Goal: Information Seeking & Learning: Learn about a topic

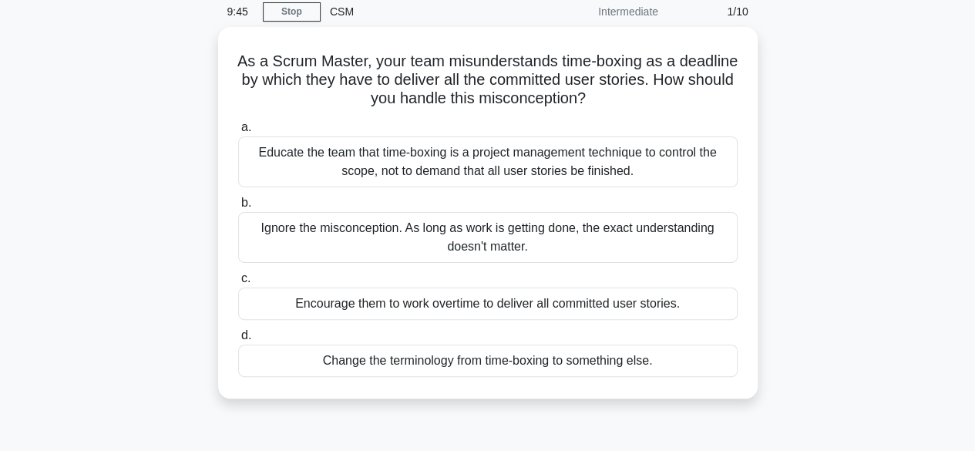
scroll to position [60, 0]
click at [580, 155] on div "Educate the team that time-boxing is a project management technique to control …" at bounding box center [487, 161] width 499 height 51
click at [238, 132] on input "a. Educate the team that time-boxing is a project management technique to contr…" at bounding box center [238, 127] width 0 height 10
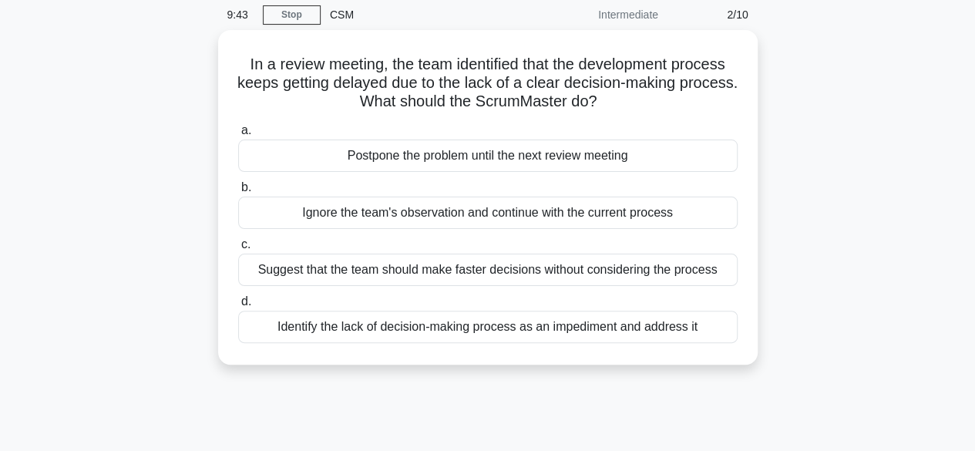
scroll to position [0, 0]
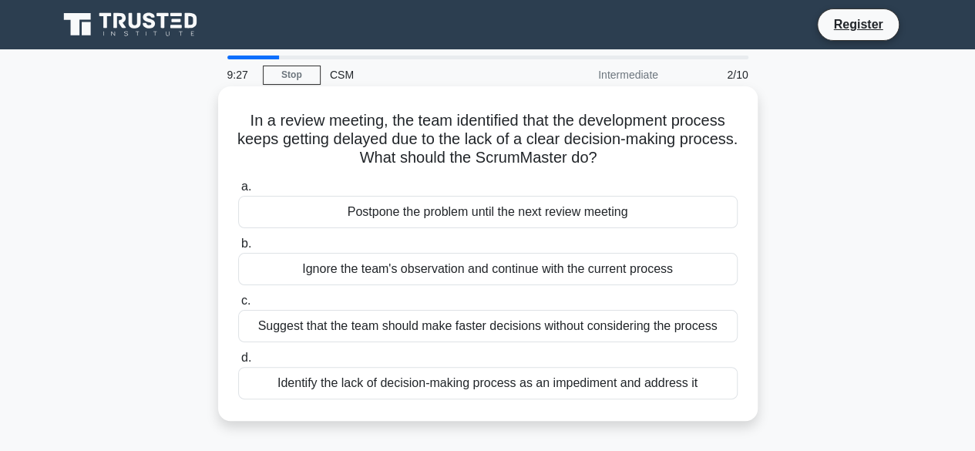
click at [515, 392] on div "Identify the lack of decision-making process as an impediment and address it" at bounding box center [487, 383] width 499 height 32
click at [238, 363] on input "d. Identify the lack of decision-making process as an impediment and address it" at bounding box center [238, 358] width 0 height 10
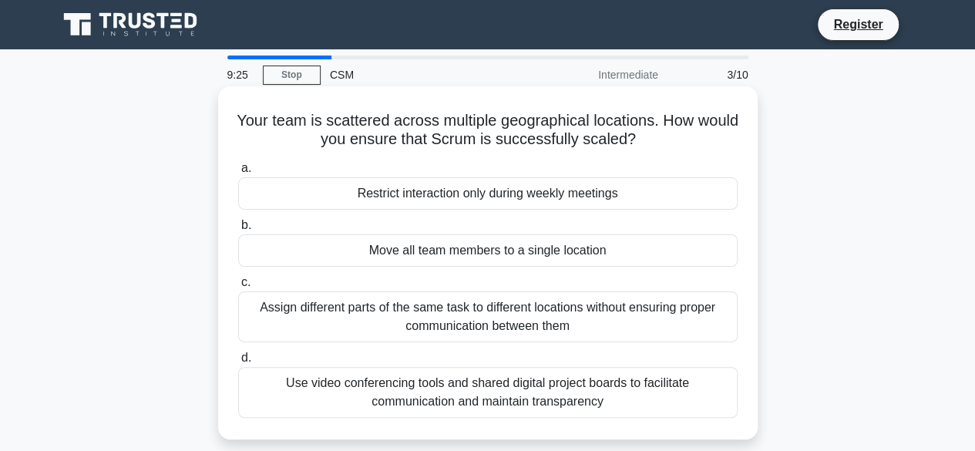
scroll to position [34, 0]
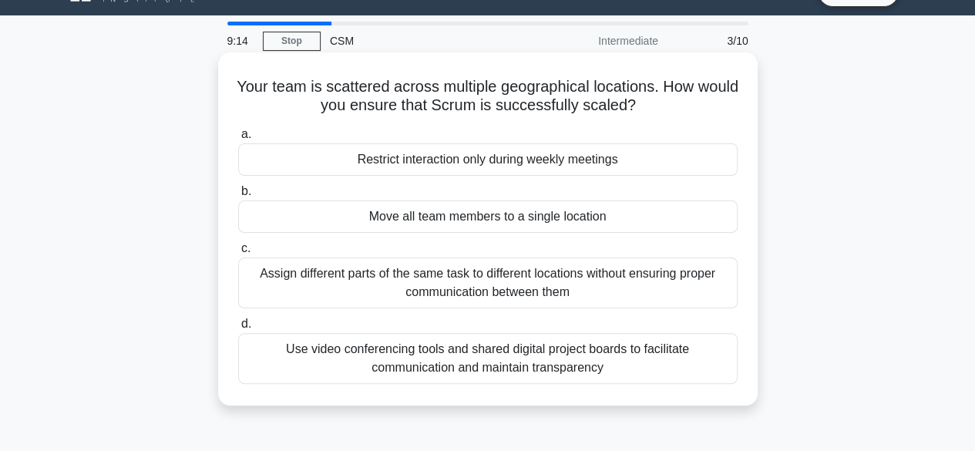
click at [663, 356] on div "Use video conferencing tools and shared digital project boards to facilitate co…" at bounding box center [487, 358] width 499 height 51
click at [238, 329] on input "d. Use video conferencing tools and shared digital project boards to facilitate…" at bounding box center [238, 324] width 0 height 10
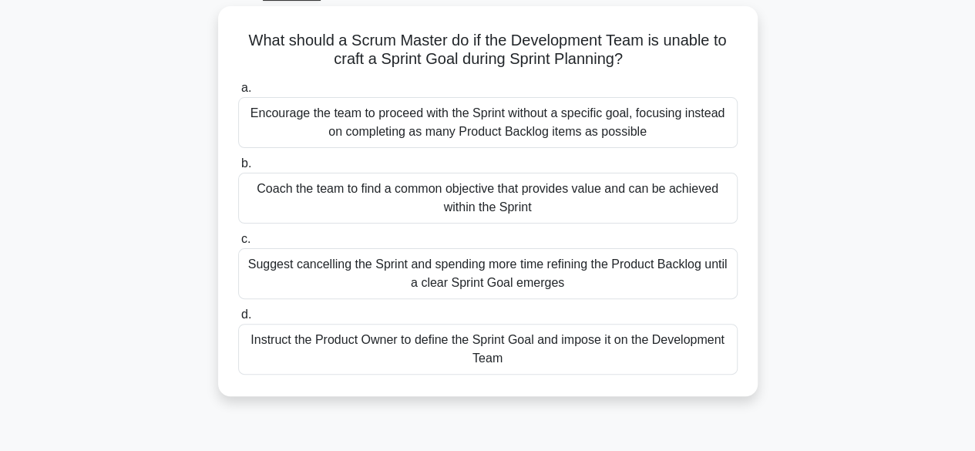
scroll to position [87, 0]
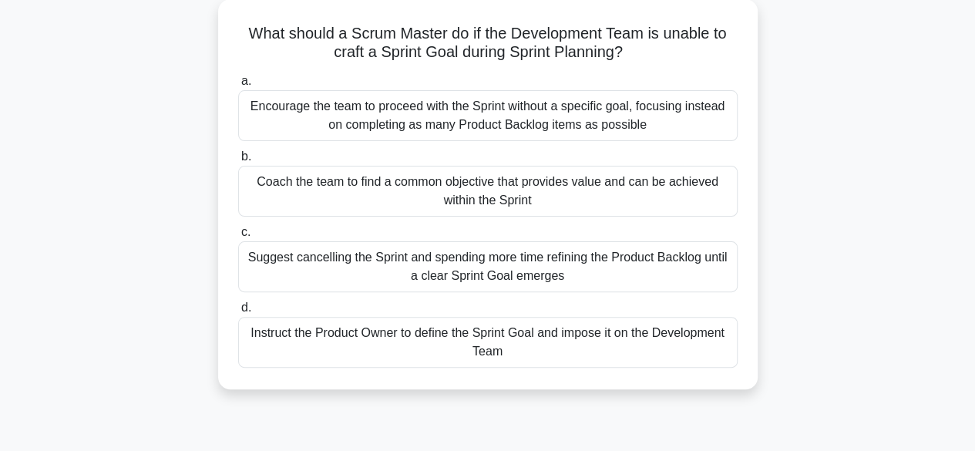
click at [516, 341] on div "Instruct the Product Owner to define the Sprint Goal and impose it on the Devel…" at bounding box center [487, 342] width 499 height 51
click at [238, 313] on input "d. Instruct the Product Owner to define the Sprint Goal and impose it on the De…" at bounding box center [238, 308] width 0 height 10
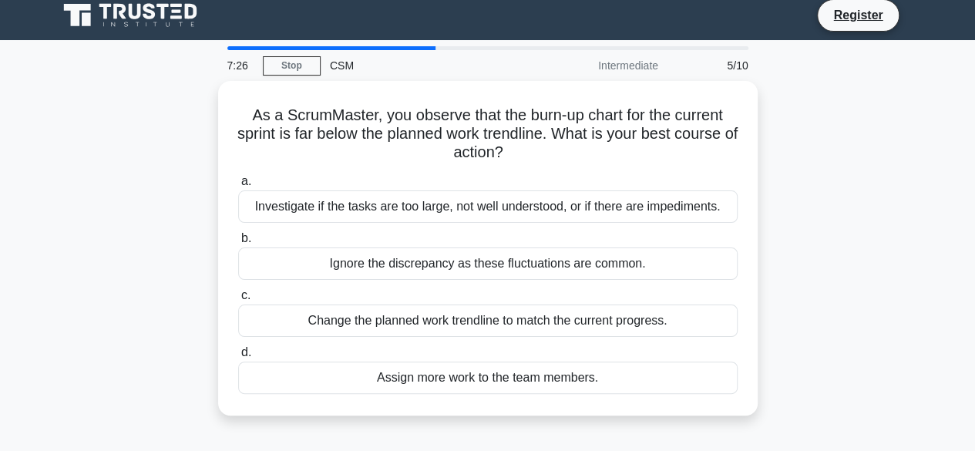
scroll to position [0, 0]
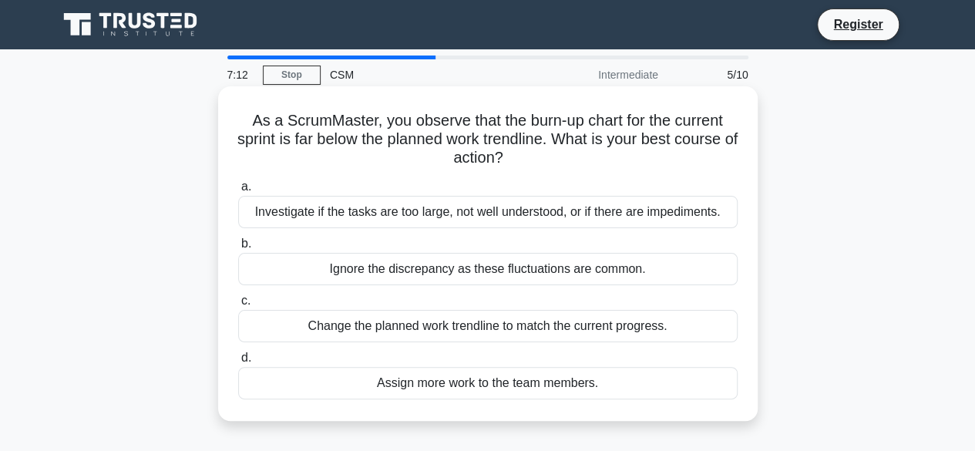
click at [531, 214] on div "Investigate if the tasks are too large, not well understood, or if there are im…" at bounding box center [487, 212] width 499 height 32
click at [238, 192] on input "a. Investigate if the tasks are too large, not well understood, or if there are…" at bounding box center [238, 187] width 0 height 10
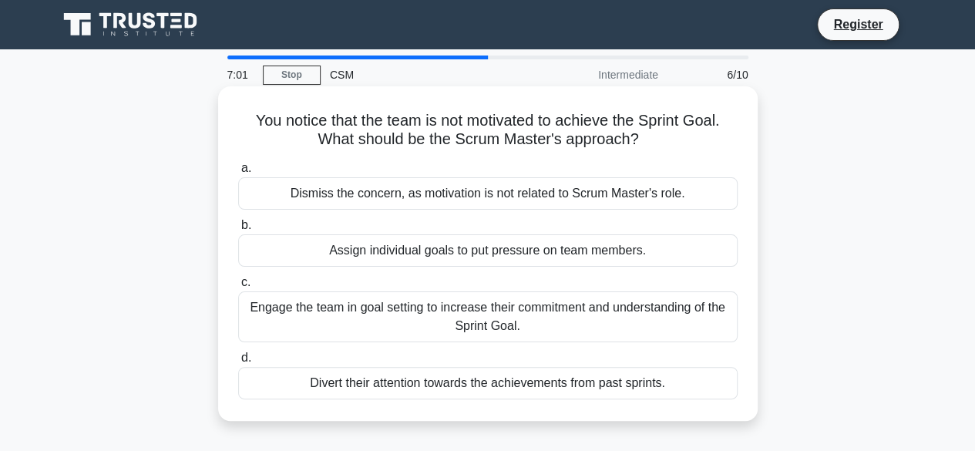
click at [552, 331] on div "Engage the team in goal setting to increase their commitment and understanding …" at bounding box center [487, 316] width 499 height 51
click at [238, 287] on input "c. Engage the team in goal setting to increase their commitment and understandi…" at bounding box center [238, 282] width 0 height 10
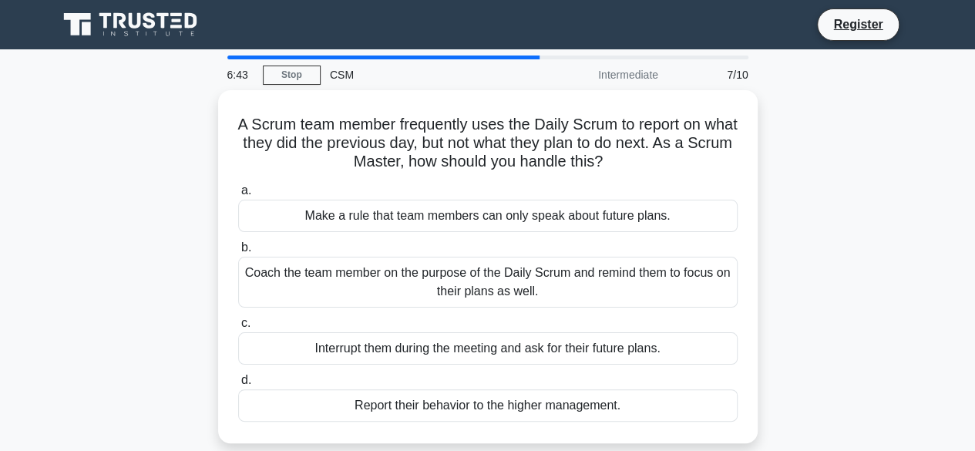
click at [552, 332] on div "Interrupt them during the meeting and ask for their future plans." at bounding box center [487, 348] width 499 height 32
click at [238, 328] on input "c. Interrupt them during the meeting and ask for their future plans." at bounding box center [238, 323] width 0 height 10
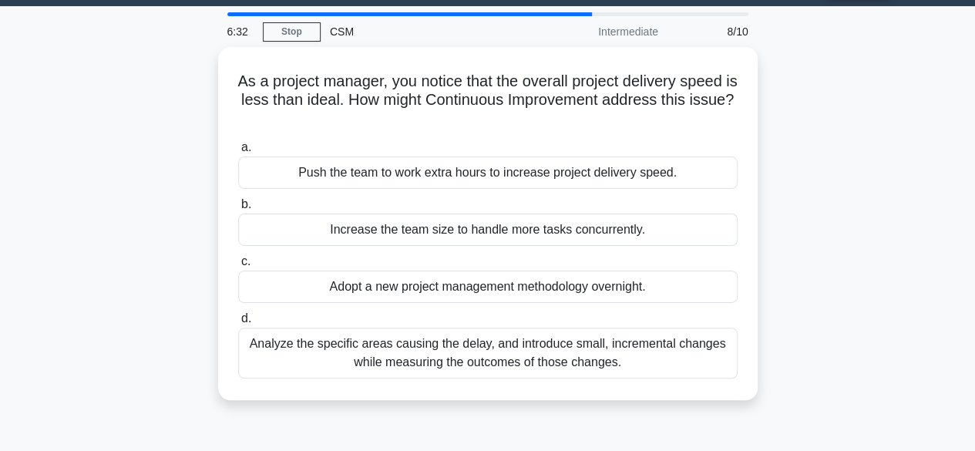
scroll to position [52, 0]
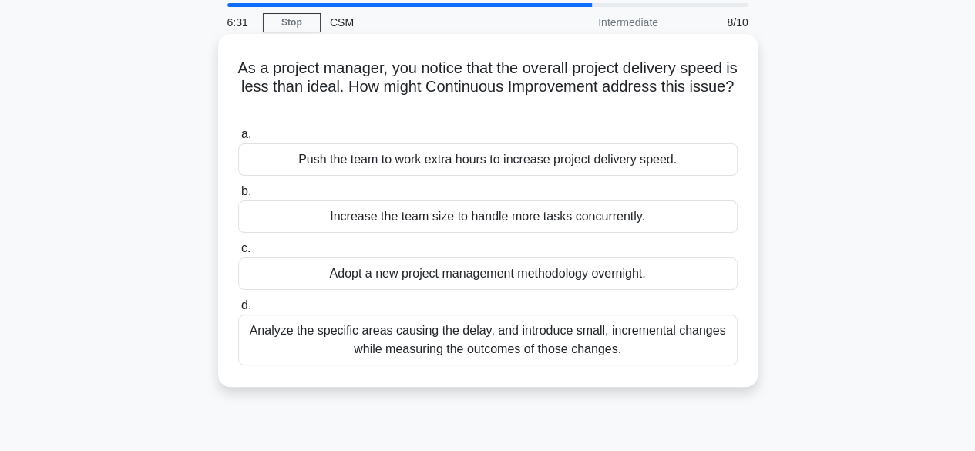
click at [687, 338] on div "Analyze the specific areas causing the delay, and introduce small, incremental …" at bounding box center [487, 339] width 499 height 51
click at [238, 311] on input "d. Analyze the specific areas causing the delay, and introduce small, increment…" at bounding box center [238, 306] width 0 height 10
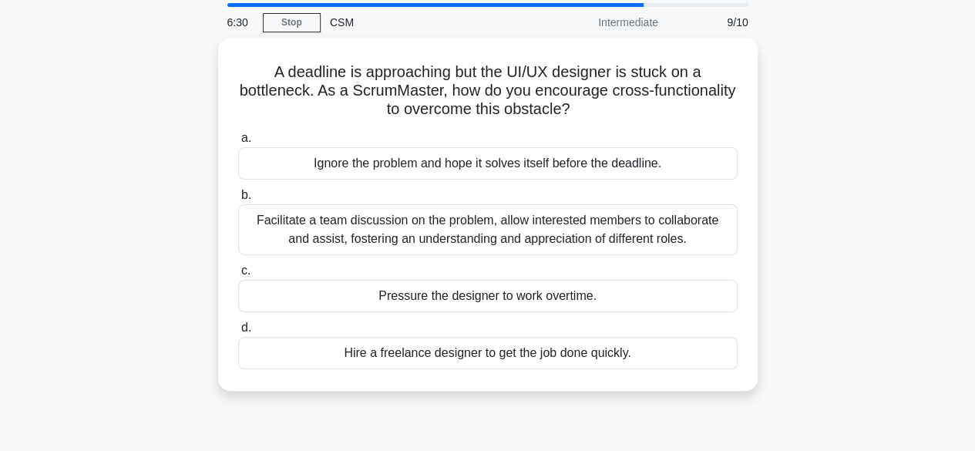
scroll to position [0, 0]
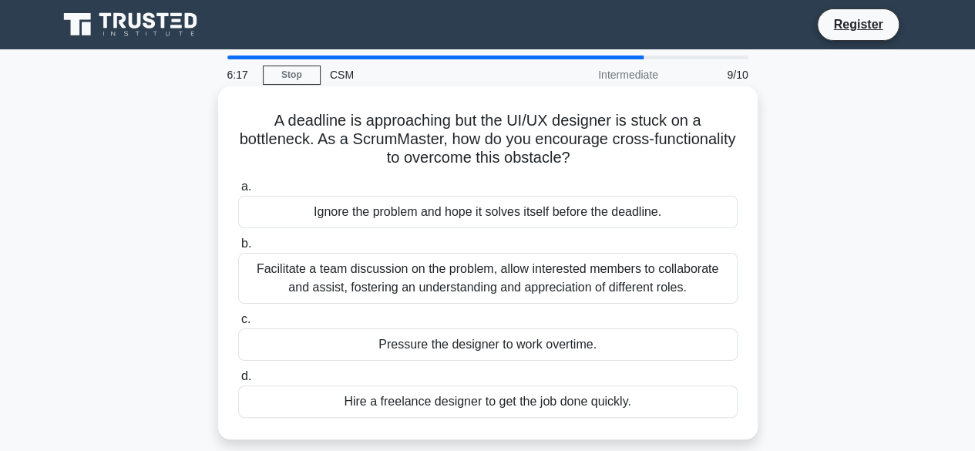
click at [543, 277] on div "Facilitate a team discussion on the problem, allow interested members to collab…" at bounding box center [487, 278] width 499 height 51
click at [238, 249] on input "b. Facilitate a team discussion on the problem, allow interested members to col…" at bounding box center [238, 244] width 0 height 10
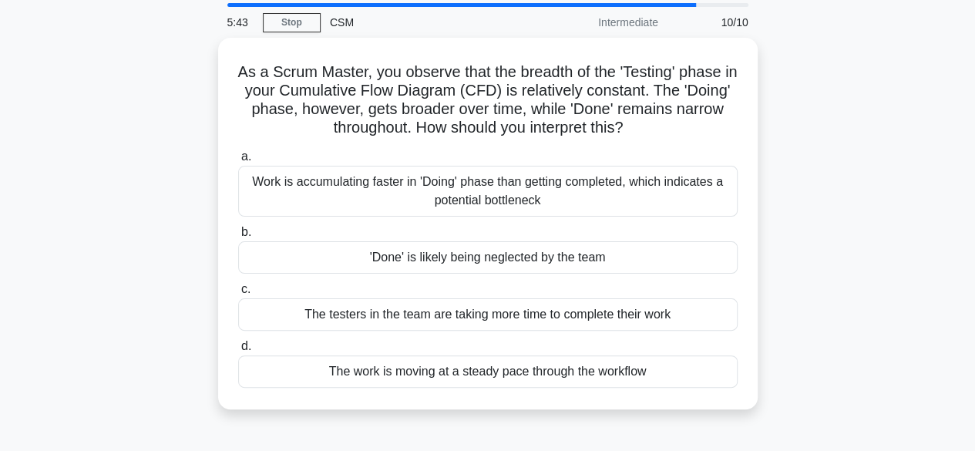
scroll to position [54, 0]
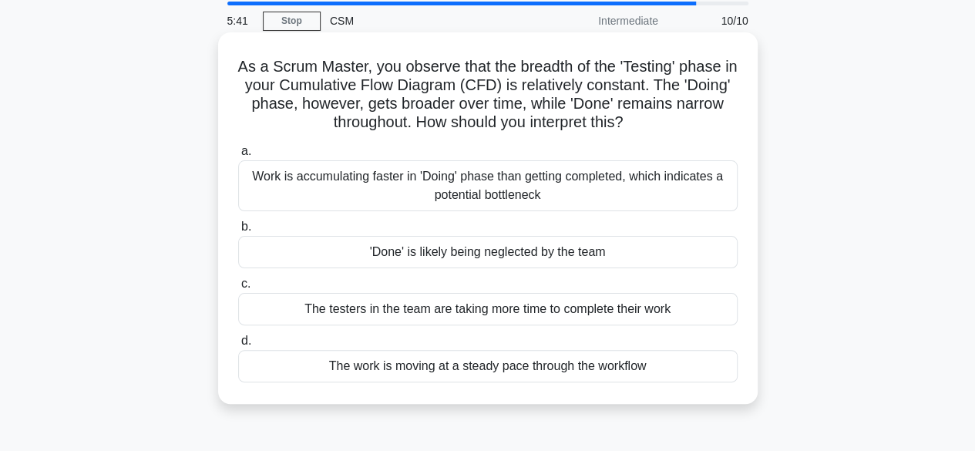
click at [704, 186] on div "Work is accumulating faster in 'Doing' phase than getting completed, which indi…" at bounding box center [487, 185] width 499 height 51
click at [238, 156] on input "a. Work is accumulating faster in 'Doing' phase than getting completed, which i…" at bounding box center [238, 151] width 0 height 10
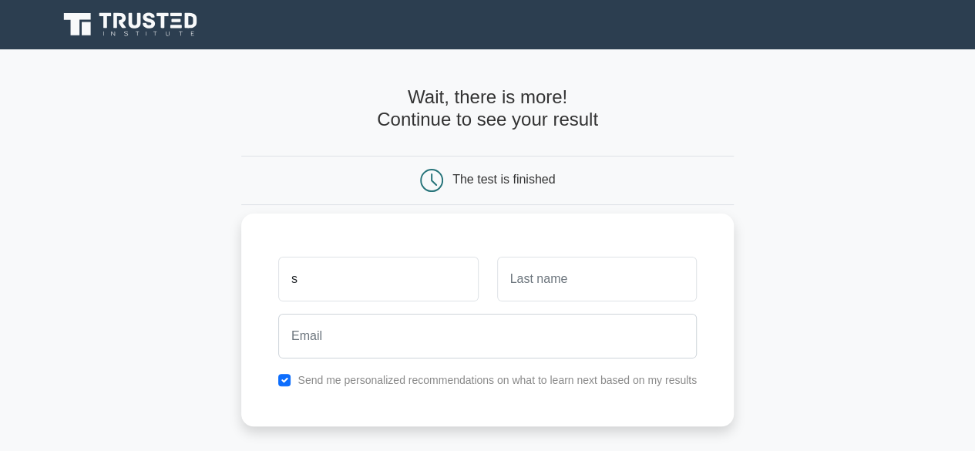
type input "Shalini"
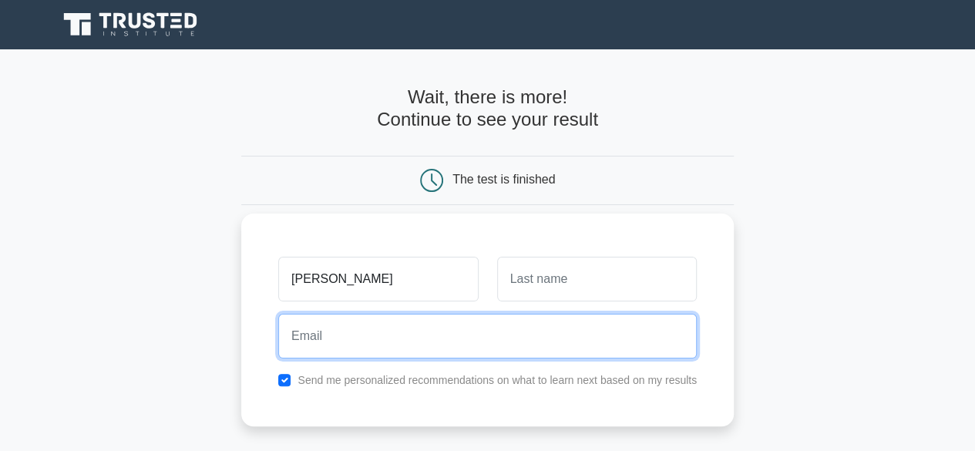
click at [435, 352] on input "email" at bounding box center [487, 336] width 419 height 45
type input "shalinikurichati97@gmail.com"
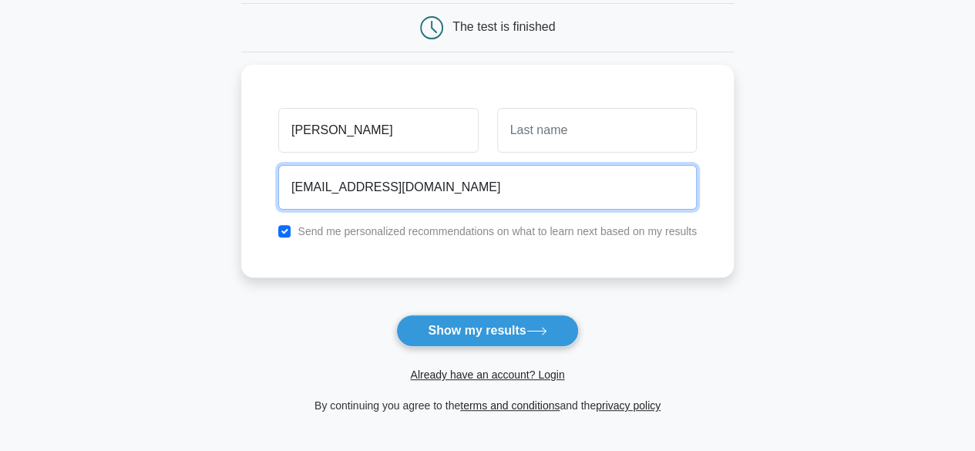
scroll to position [156, 0]
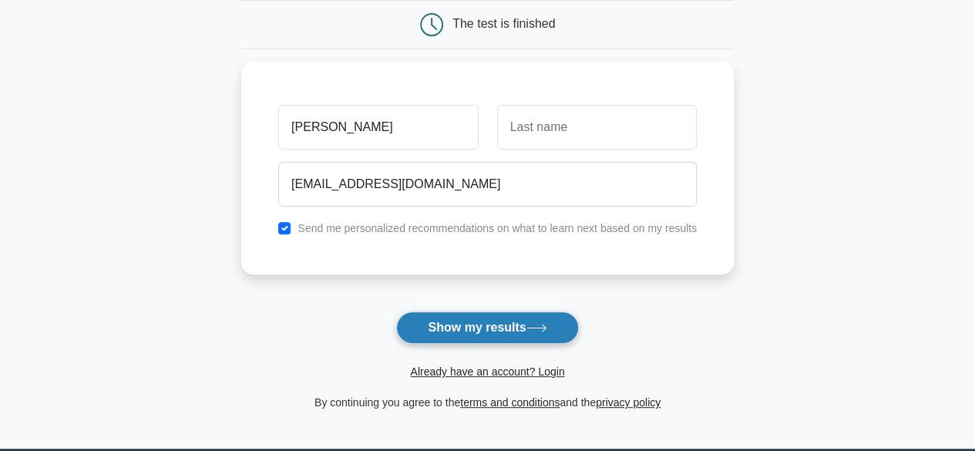
click at [458, 320] on button "Show my results" at bounding box center [487, 327] width 182 height 32
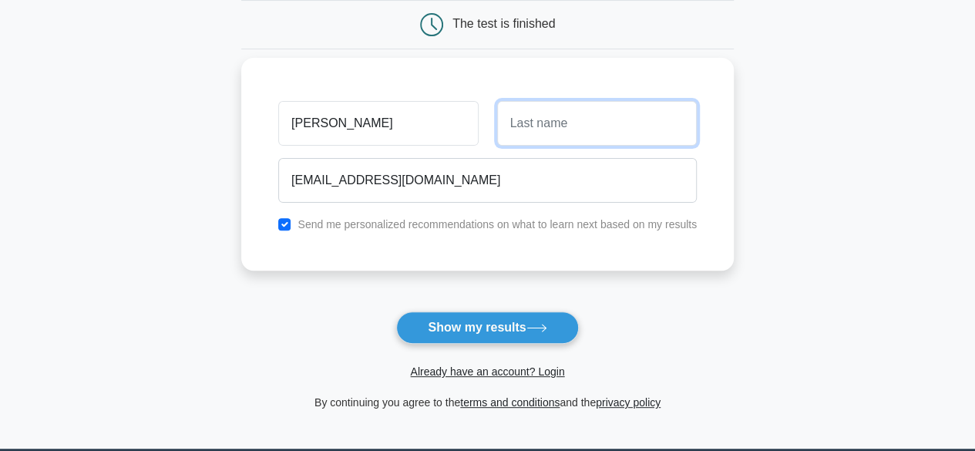
click at [577, 125] on input "text" at bounding box center [597, 123] width 200 height 45
type input "Kurichati"
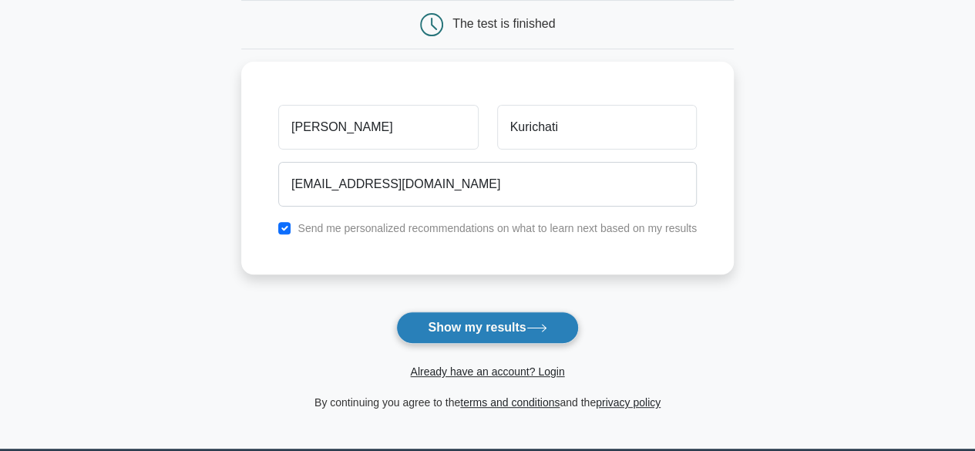
click at [499, 332] on button "Show my results" at bounding box center [487, 327] width 182 height 32
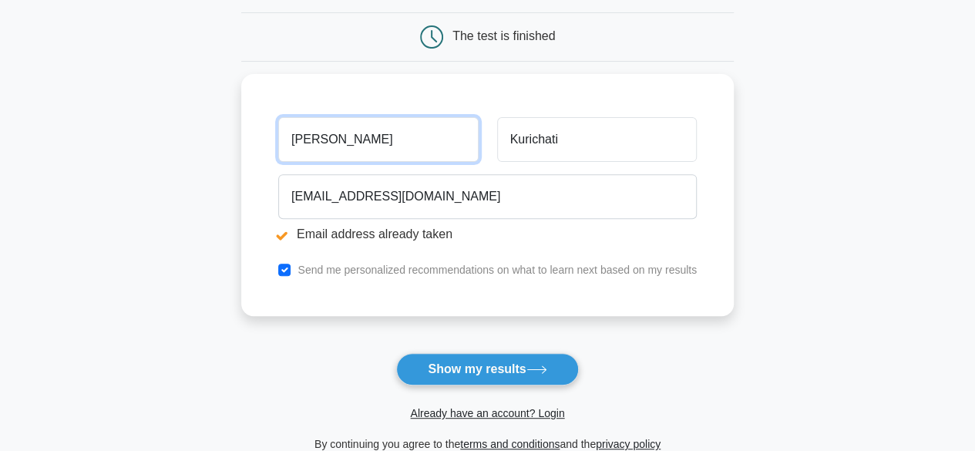
scroll to position [208, 0]
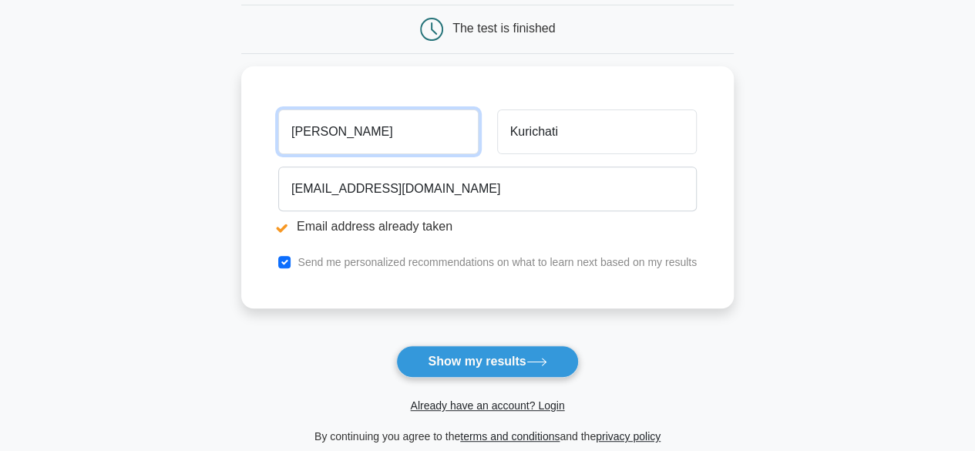
drag, startPoint x: 395, startPoint y: 127, endPoint x: 238, endPoint y: 121, distance: 157.4
click at [238, 121] on main "Email address already taken Wait, there is more! Continue to see your result Th…" at bounding box center [487, 161] width 975 height 641
type input "="
type input "maruthi"
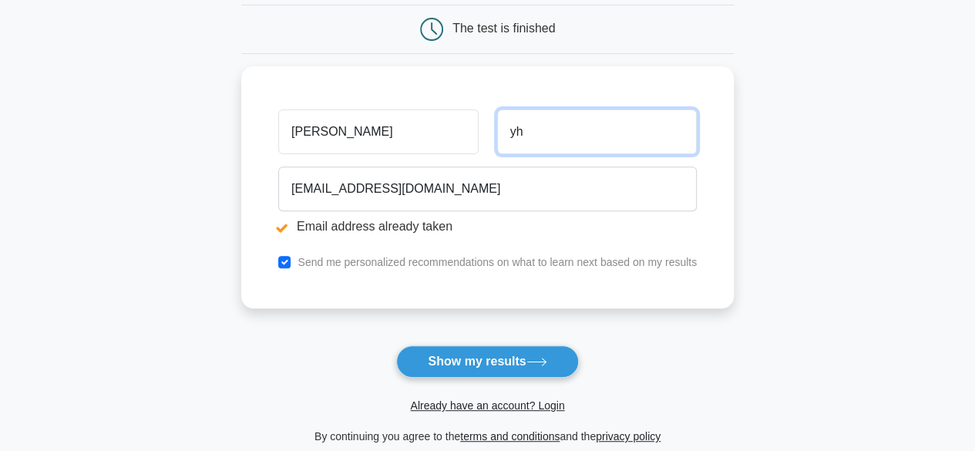
type input "yh"
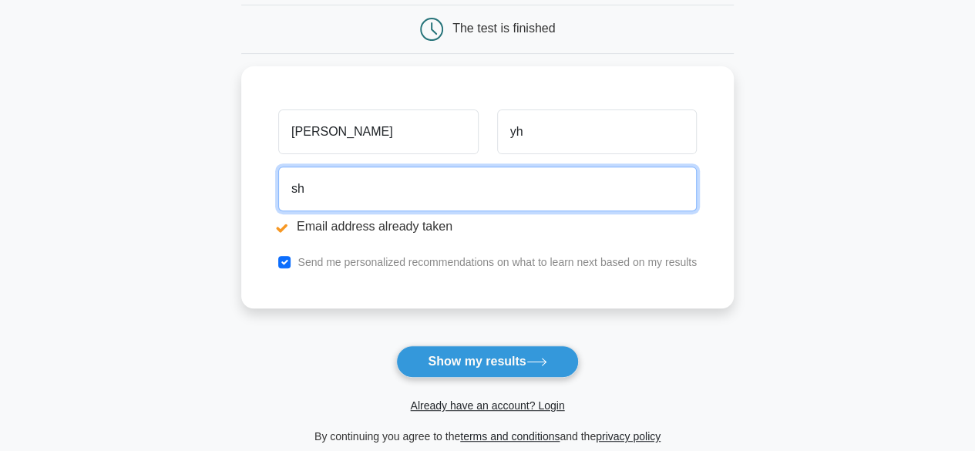
type input "s"
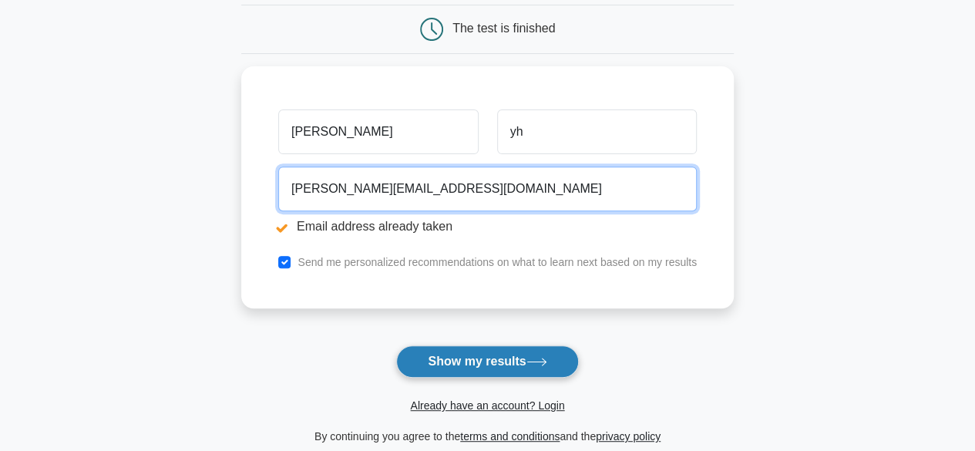
type input "maruthi.y.h@gmail.com"
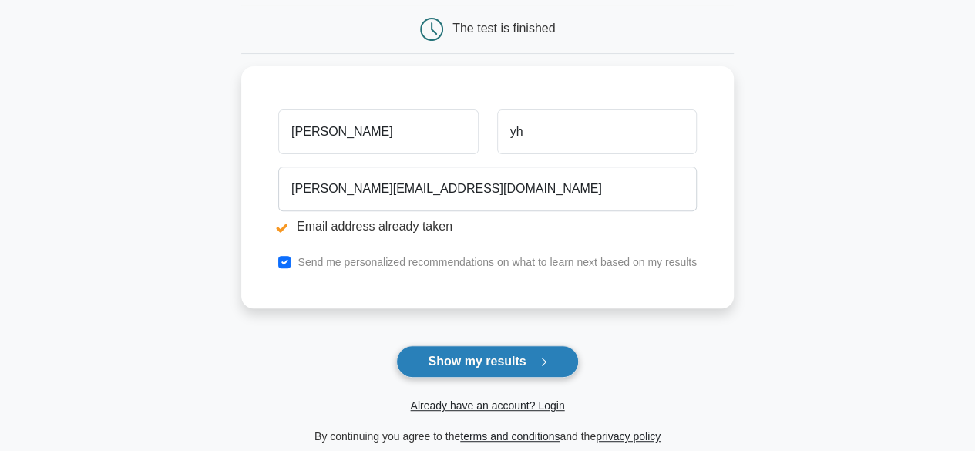
click at [516, 368] on button "Show my results" at bounding box center [487, 361] width 182 height 32
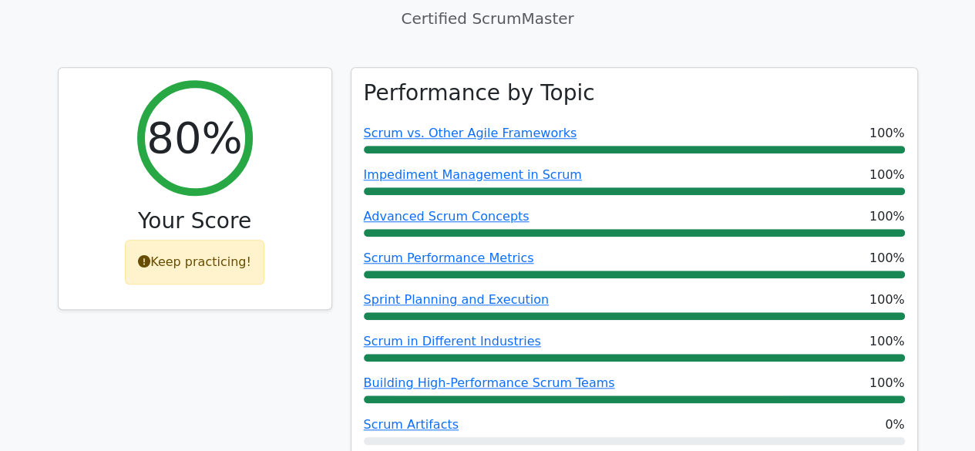
scroll to position [644, 0]
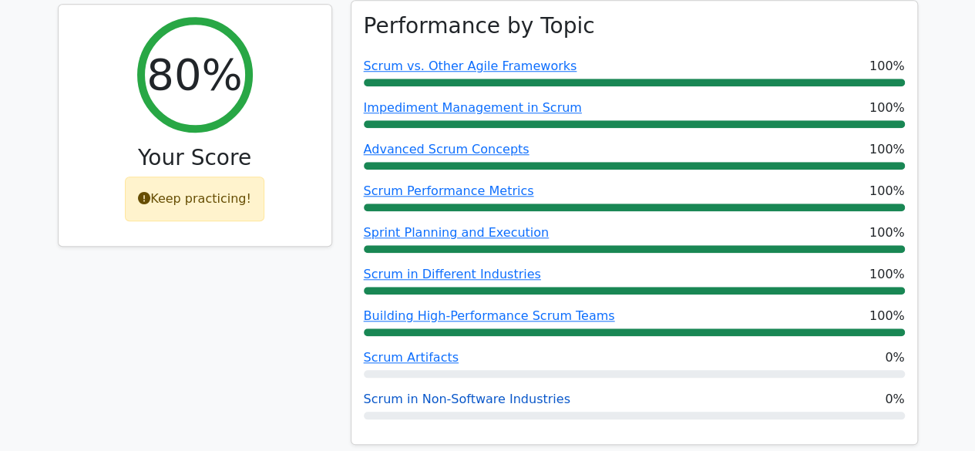
click at [422, 392] on link "Scrum in Non-Software Industries" at bounding box center [467, 399] width 207 height 15
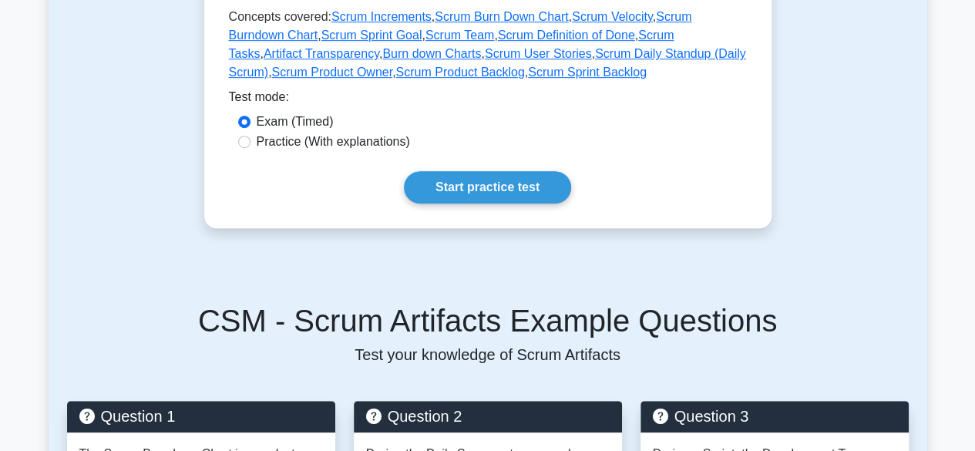
scroll to position [452, 0]
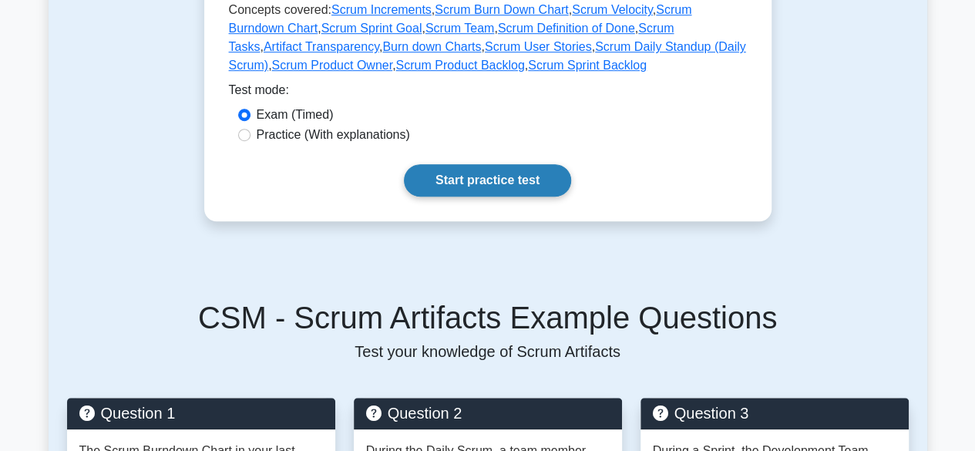
click at [526, 177] on link "Start practice test" at bounding box center [487, 180] width 167 height 32
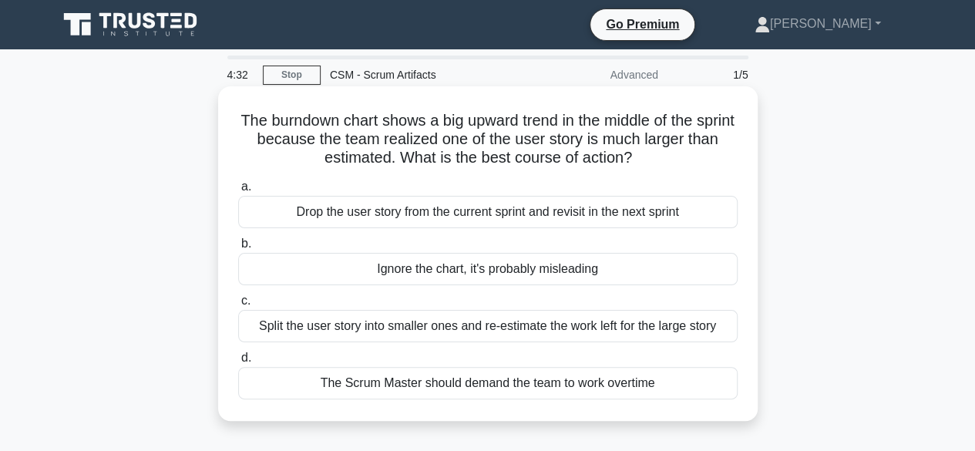
click at [639, 329] on div "Split the user story into smaller ones and re-estimate the work left for the la…" at bounding box center [487, 326] width 499 height 32
click at [238, 306] on input "c. Split the user story into smaller ones and re-estimate the work left for the…" at bounding box center [238, 301] width 0 height 10
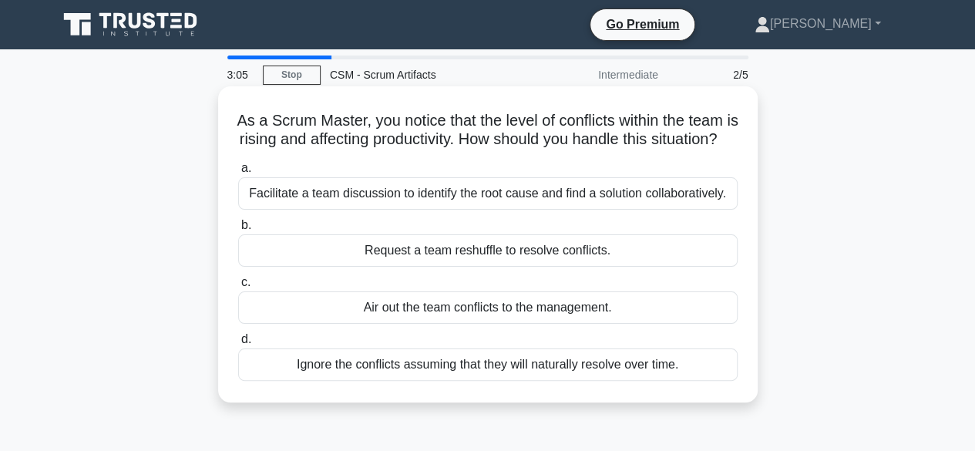
click at [480, 210] on div "Facilitate a team discussion to identify the root cause and find a solution col…" at bounding box center [487, 193] width 499 height 32
click at [238, 173] on input "a. Facilitate a team discussion to identify the root cause and find a solution …" at bounding box center [238, 168] width 0 height 10
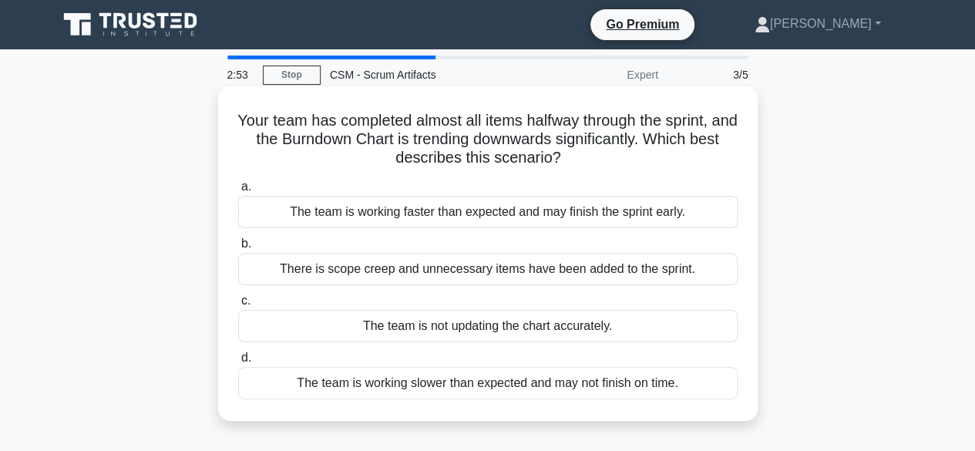
click at [567, 209] on div "The team is working faster than expected and may finish the sprint early." at bounding box center [487, 212] width 499 height 32
click at [238, 192] on input "a. The team is working faster than expected and may finish the sprint early." at bounding box center [238, 187] width 0 height 10
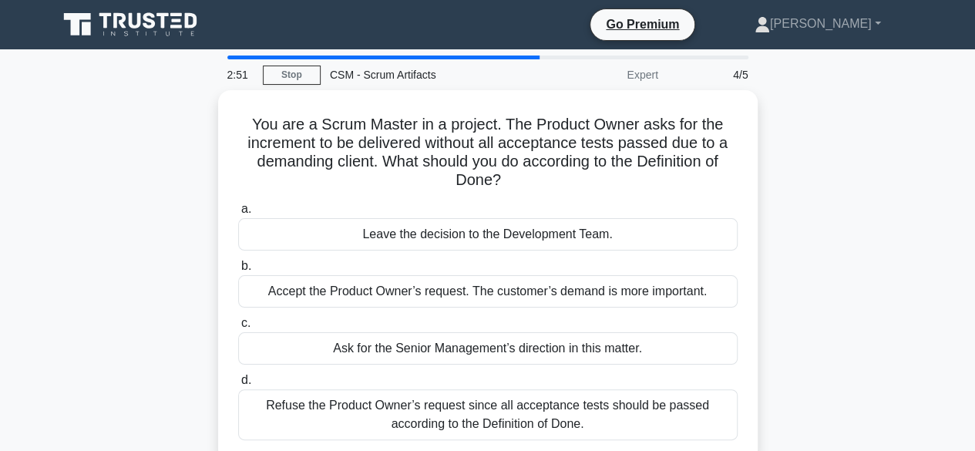
scroll to position [57, 0]
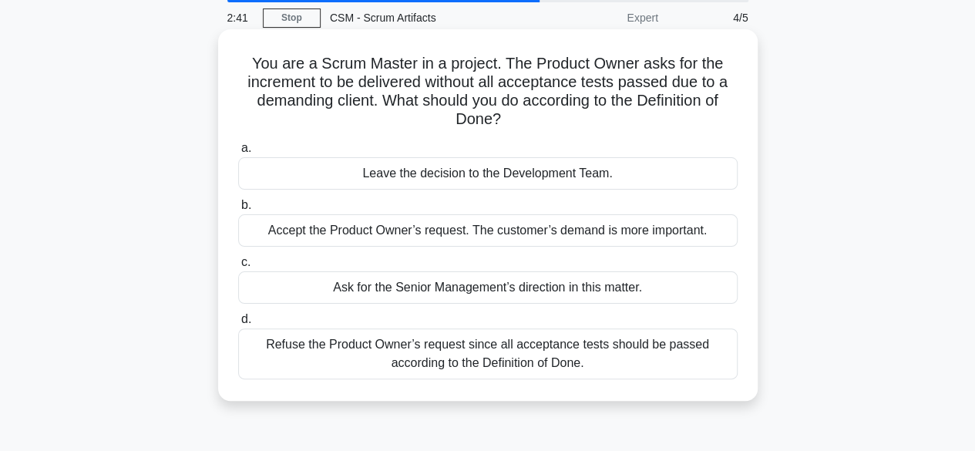
click at [647, 362] on div "Refuse the Product Owner’s request since all acceptance tests should be passed …" at bounding box center [487, 353] width 499 height 51
click at [238, 324] on input "d. Refuse the Product Owner’s request since all acceptance tests should be pass…" at bounding box center [238, 319] width 0 height 10
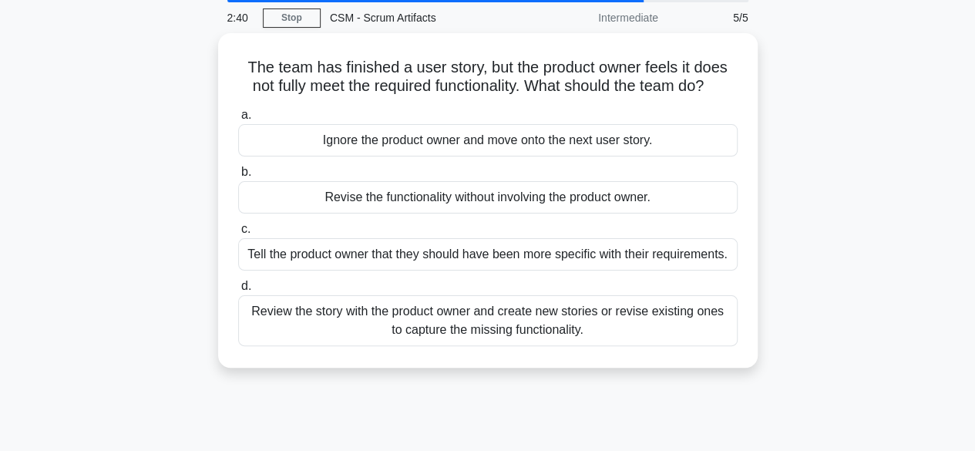
scroll to position [0, 0]
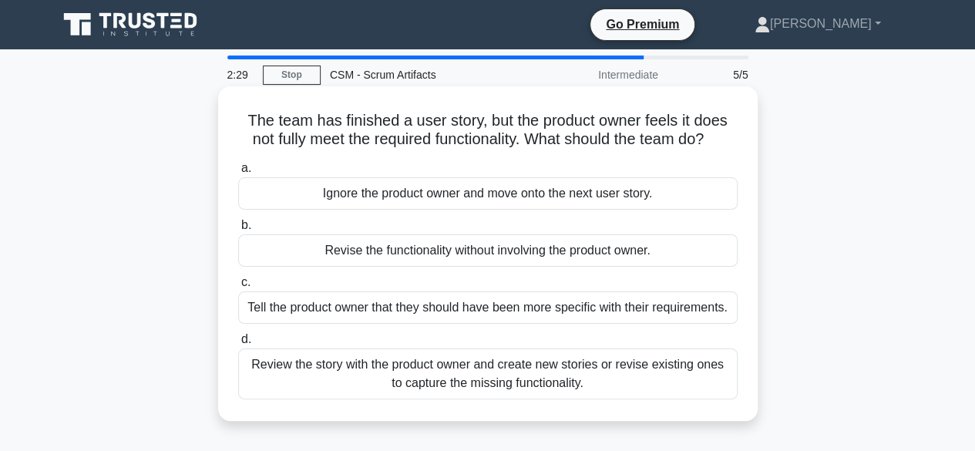
click at [639, 383] on div "Review the story with the product owner and create new stories or revise existi…" at bounding box center [487, 373] width 499 height 51
click at [238, 345] on input "d. Review the story with the product owner and create new stories or revise exi…" at bounding box center [238, 340] width 0 height 10
